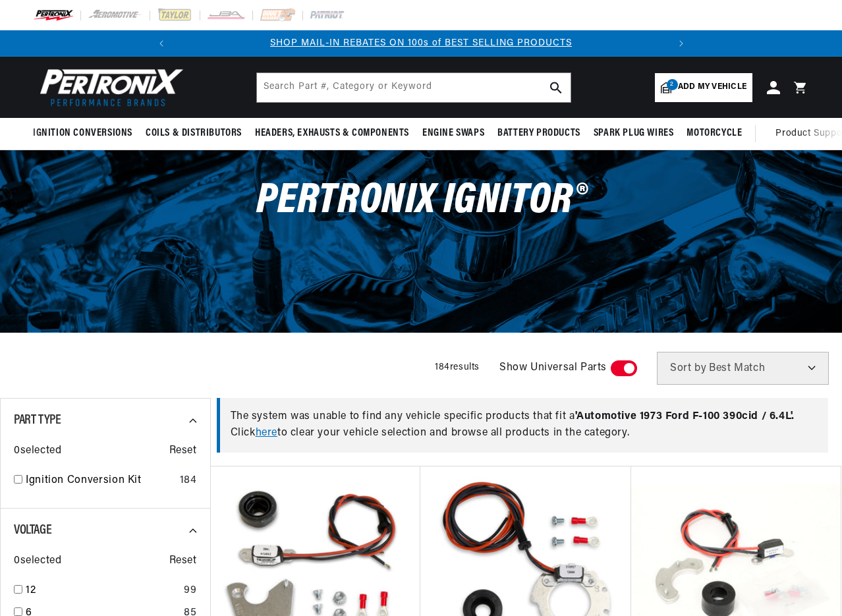
click at [710, 89] on span "Add my vehicle" at bounding box center [712, 87] width 69 height 13
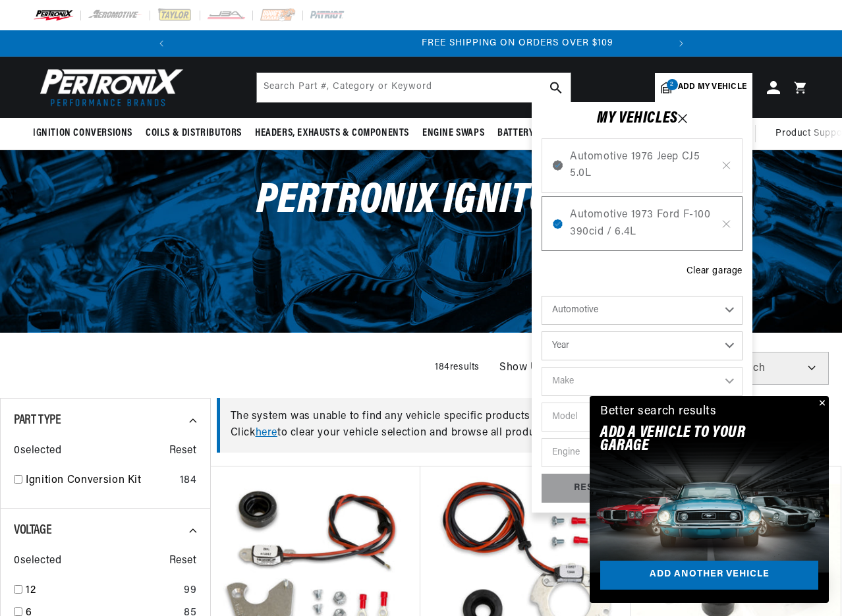
click at [656, 316] on select "Automotive Agricultural Industrial Marine Motorcycle" at bounding box center [642, 310] width 201 height 29
click at [542, 296] on select "Automotive Agricultural Industrial Marine Motorcycle" at bounding box center [642, 310] width 201 height 29
click at [627, 351] on select "Year [DATE] 2021 2020 2019 2018 2017 2016 2015 2014 2013 2012 2011 2010 2009 20…" at bounding box center [642, 345] width 201 height 29
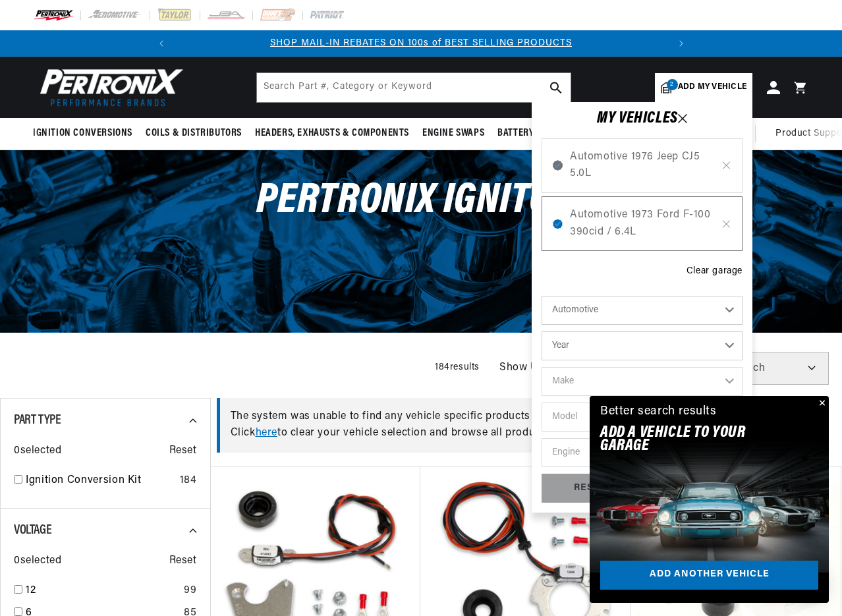
select select "1956"
click at [542, 331] on select "Year [DATE] 2021 2020 2019 2018 2017 2016 2015 2014 2013 2012 2011 2010 2009 20…" at bounding box center [642, 345] width 201 height 29
select select "1956"
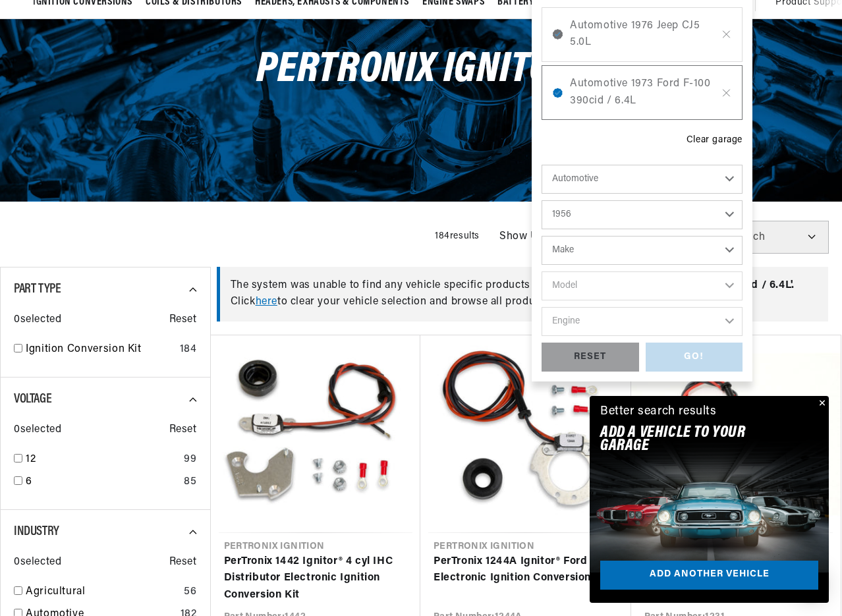
scroll to position [132, 0]
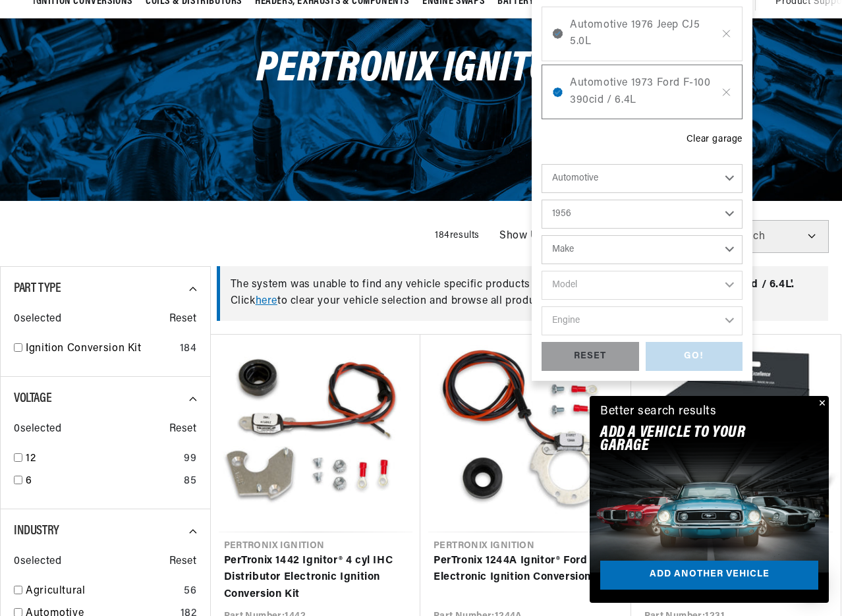
drag, startPoint x: 826, startPoint y: 401, endPoint x: 816, endPoint y: 393, distance: 13.2
click at [827, 401] on button "Close" at bounding box center [821, 404] width 16 height 16
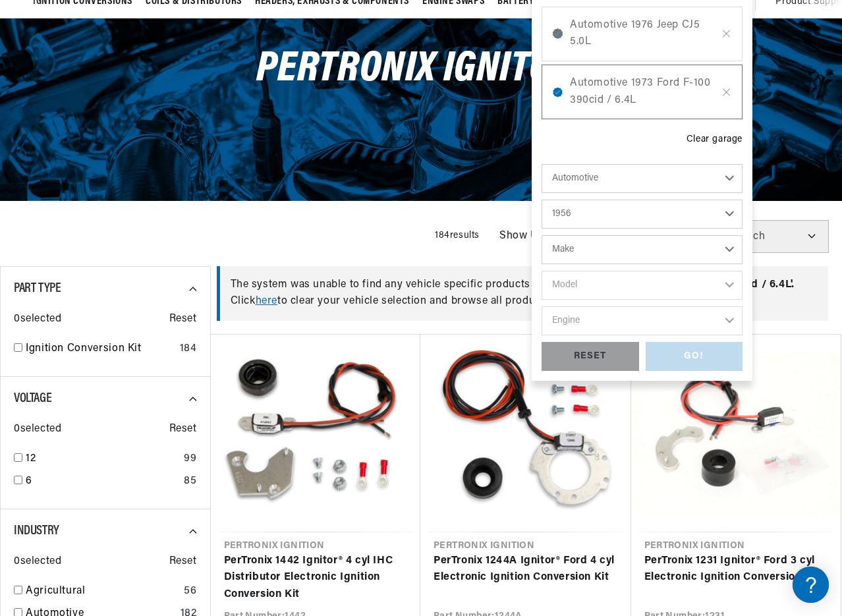
scroll to position [0, 492]
click at [729, 252] on select "Make Alfa Romeo Aston [PERSON_NAME] Buick Cadillac Chevrolet Chrysler Dodge For…" at bounding box center [642, 249] width 201 height 29
select select "Chrysler"
click at [542, 235] on select "Make Alfa Romeo Aston [PERSON_NAME] Buick Cadillac Chevrolet Chrysler Dodge For…" at bounding box center [642, 249] width 201 height 29
click at [619, 283] on select "Model 300 Imperial [GEOGRAPHIC_DATA] New Yorker [GEOGRAPHIC_DATA] [GEOGRAPHIC_D…" at bounding box center [642, 285] width 201 height 29
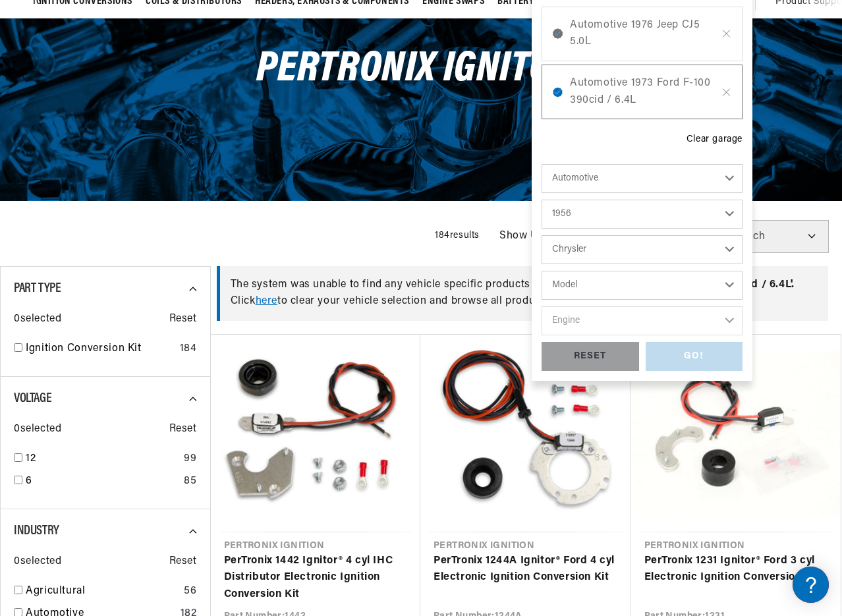
scroll to position [0, 0]
click at [671, 250] on select "Alfa Romeo Aston [PERSON_NAME] Buick Cadillac Chevrolet Chrysler Dodge Ford GMC…" at bounding box center [642, 249] width 201 height 29
click at [542, 235] on select "Alfa Romeo Aston [PERSON_NAME] Buick Cadillac Chevrolet Chrysler Dodge Ford GMC…" at bounding box center [642, 249] width 201 height 29
select select "Buick"
click at [631, 298] on select "Model Century Roadmaster Special Super" at bounding box center [642, 285] width 201 height 29
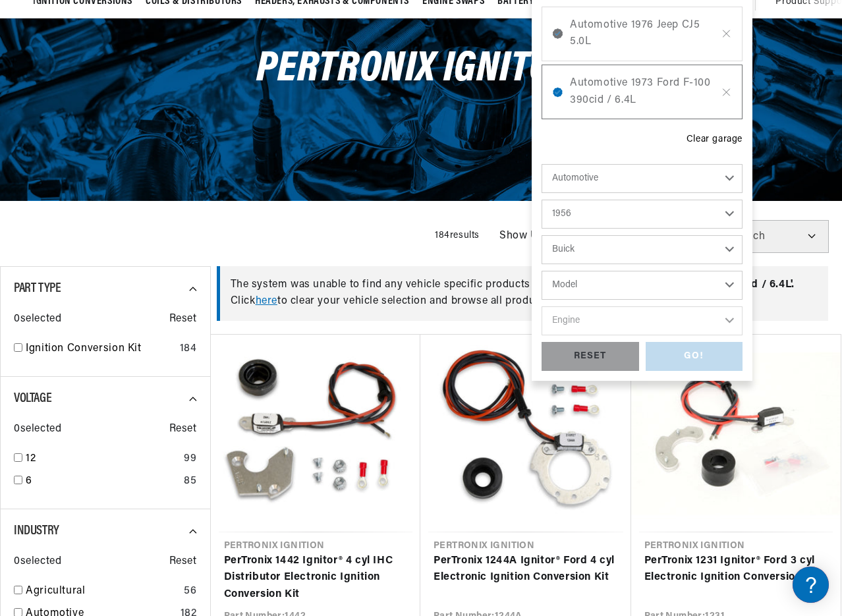
click at [690, 246] on select "Alfa Romeo Aston [PERSON_NAME] Buick Cadillac Chevrolet Chrysler Dodge Ford GMC…" at bounding box center [642, 249] width 201 height 29
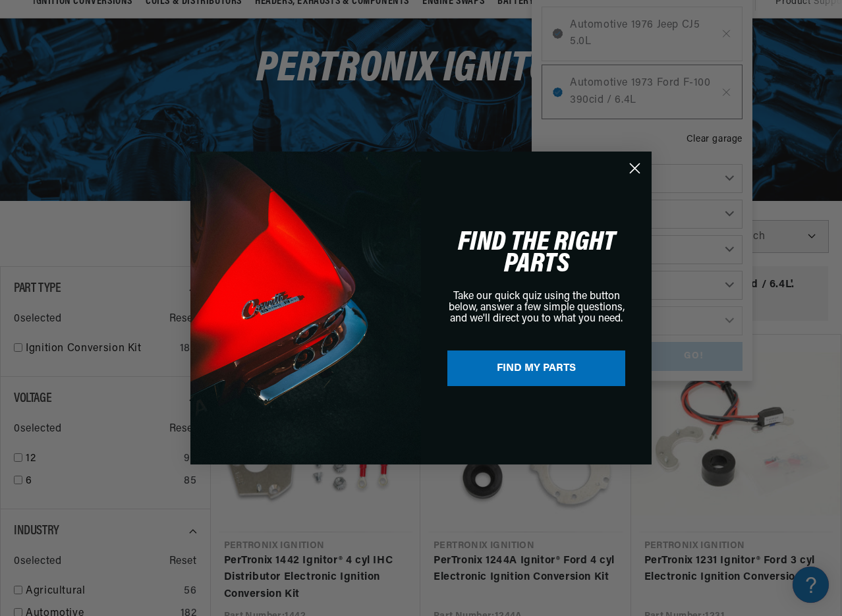
scroll to position [0, 492]
